Goal: Transaction & Acquisition: Purchase product/service

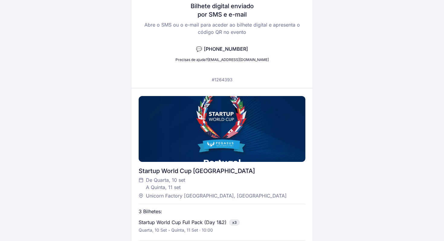
scroll to position [136, 0]
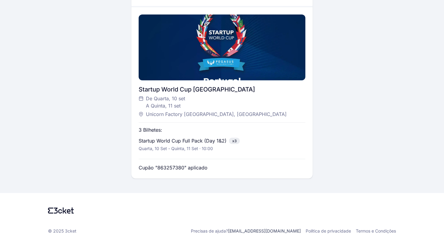
click at [214, 140] on p "Startup World Cup Full Pack (Day 1&2)" at bounding box center [183, 140] width 88 height 7
click at [227, 160] on div "3 Bilhetes: Startup World Cup Full Pack (Day 1&2) x3 Quarta, 10 set - Quinta, 1…" at bounding box center [222, 145] width 166 height 53
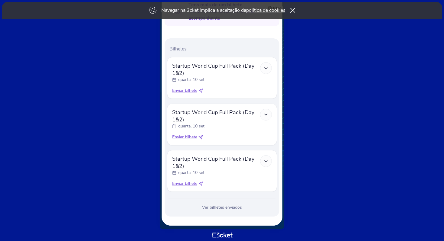
scroll to position [170, 0]
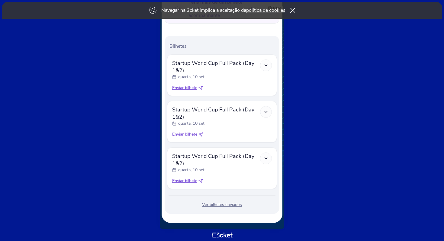
click at [190, 87] on span "Enviar bilhete" at bounding box center [184, 88] width 25 height 6
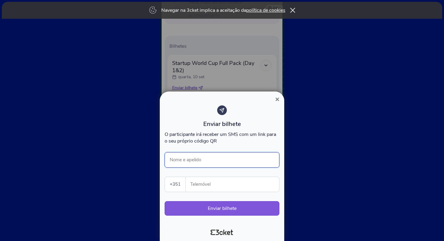
click at [215, 160] on input "Nome e apelido" at bounding box center [222, 159] width 115 height 15
type input "Sara Cabral"
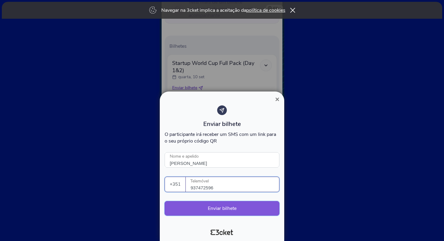
type input "937472596"
click at [222, 208] on button "Enviar bilhete" at bounding box center [222, 208] width 115 height 15
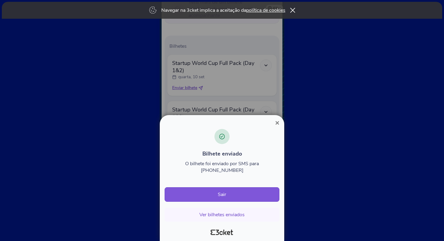
click at [276, 127] on span "×" at bounding box center [277, 123] width 4 height 8
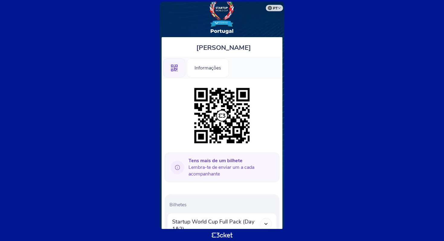
scroll to position [124, 0]
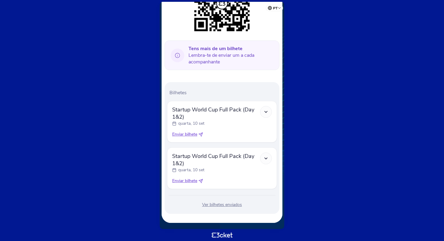
click at [203, 134] on icon at bounding box center [201, 134] width 5 height 5
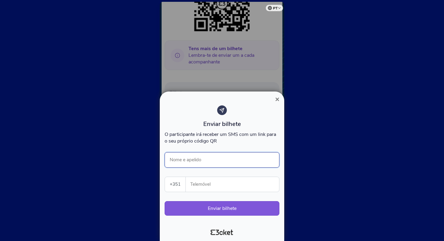
click at [215, 162] on input "Nome e apelido" at bounding box center [222, 159] width 115 height 15
click at [278, 100] on span "×" at bounding box center [277, 99] width 4 height 8
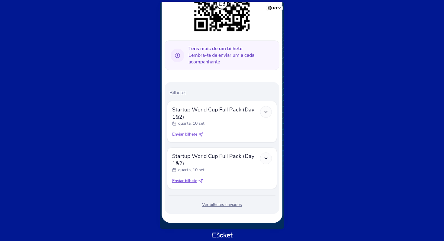
click at [190, 134] on span "Enviar bilhete" at bounding box center [184, 134] width 25 height 6
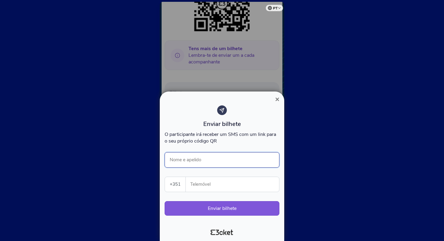
click at [209, 164] on input "Nome e apelido" at bounding box center [222, 159] width 115 height 15
type input "Gianluca Pereyra"
click at [216, 185] on input "Telemóvel" at bounding box center [235, 184] width 89 height 15
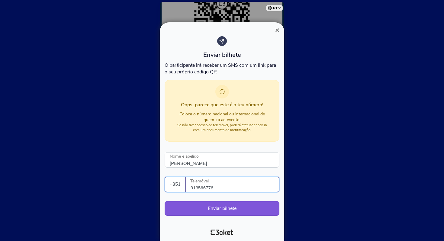
type input "913566776"
click at [277, 31] on span "×" at bounding box center [277, 30] width 4 height 8
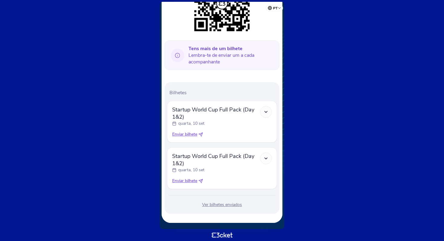
click at [341, 94] on body "pt Português (Portugal) English Español Catalan Français Gianluca Pereyra .st0{…" at bounding box center [221, 120] width 439 height 236
